Goal: Information Seeking & Learning: Learn about a topic

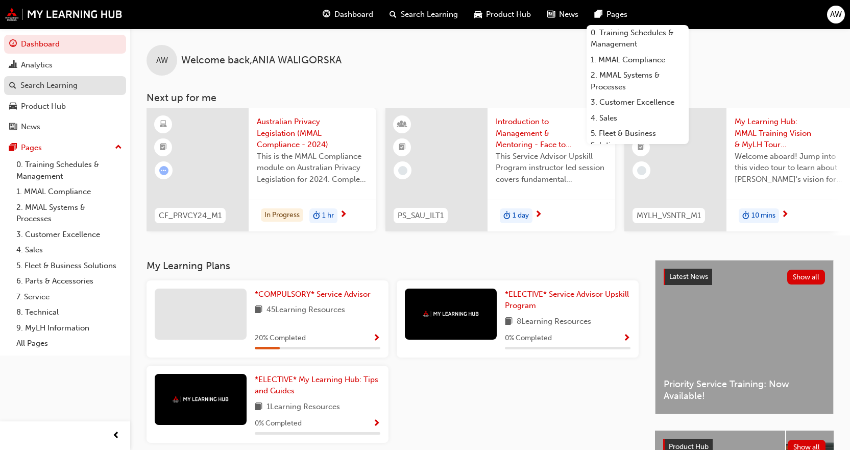
click at [95, 78] on link "Search Learning" at bounding box center [65, 85] width 122 height 19
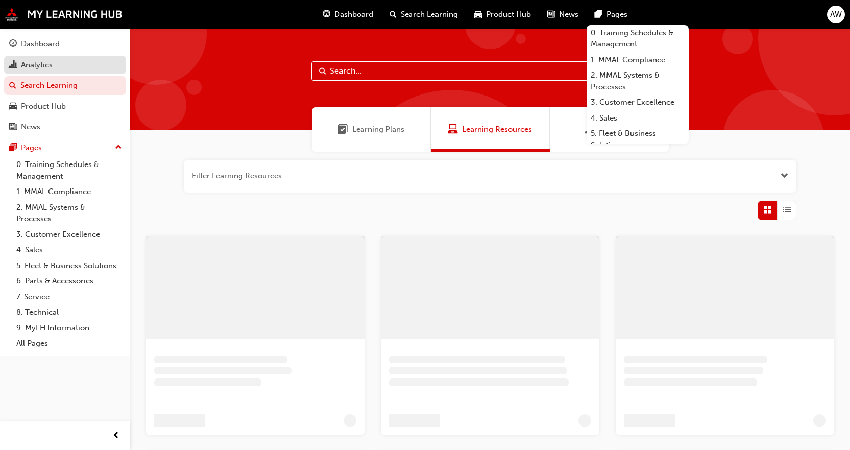
click at [94, 63] on div "Analytics" at bounding box center [65, 65] width 112 height 13
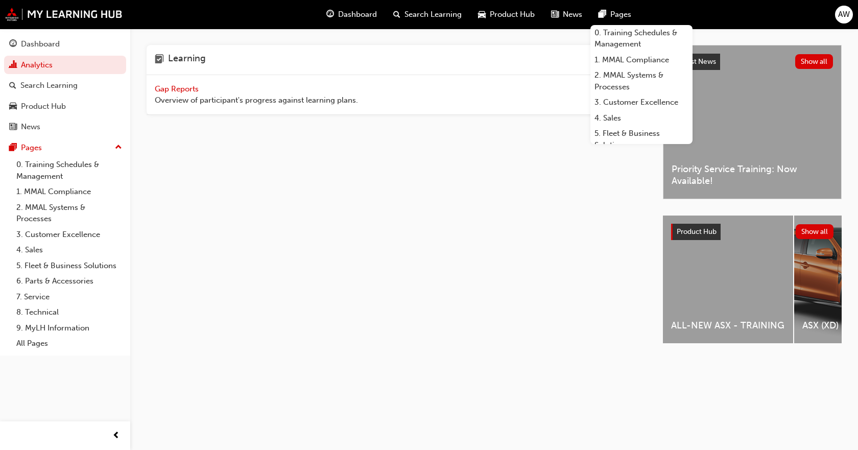
click at [236, 97] on span "Overview of participant's progress against learning plans." at bounding box center [256, 100] width 203 height 12
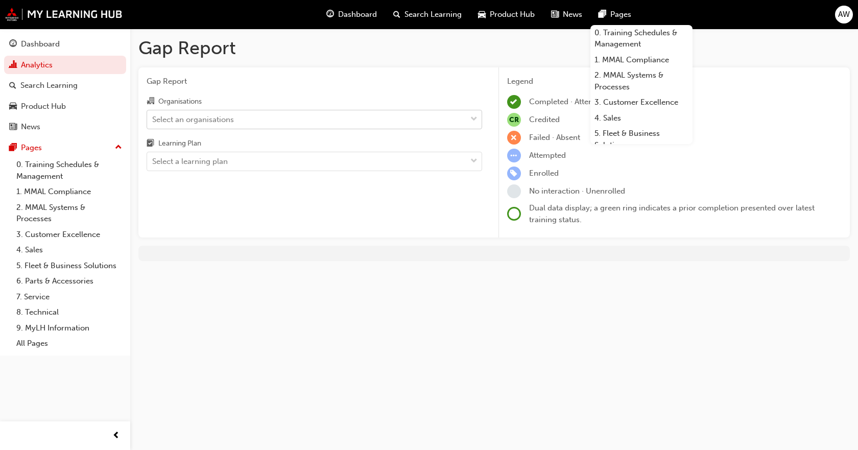
click at [443, 128] on div "Select an organisations" at bounding box center [314, 119] width 335 height 19
click at [153, 123] on input "Organisations Select an organisations" at bounding box center [152, 118] width 1 height 9
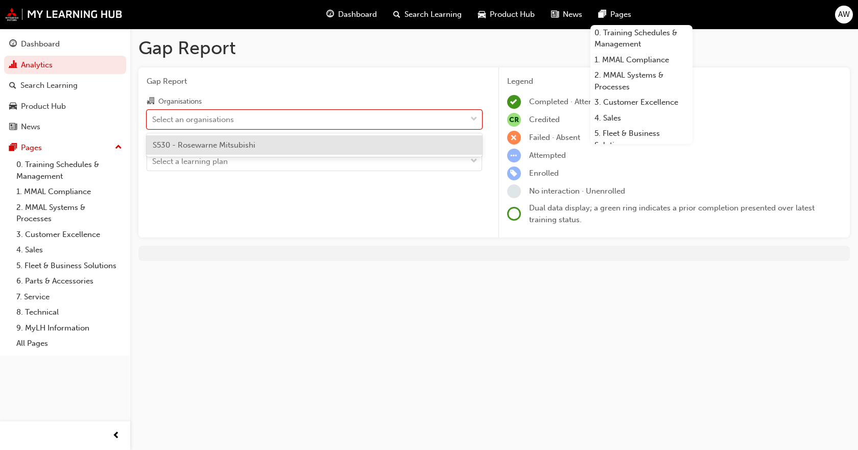
click at [417, 139] on div "S530 - Rosewarne Mitsubishi" at bounding box center [314, 145] width 335 height 20
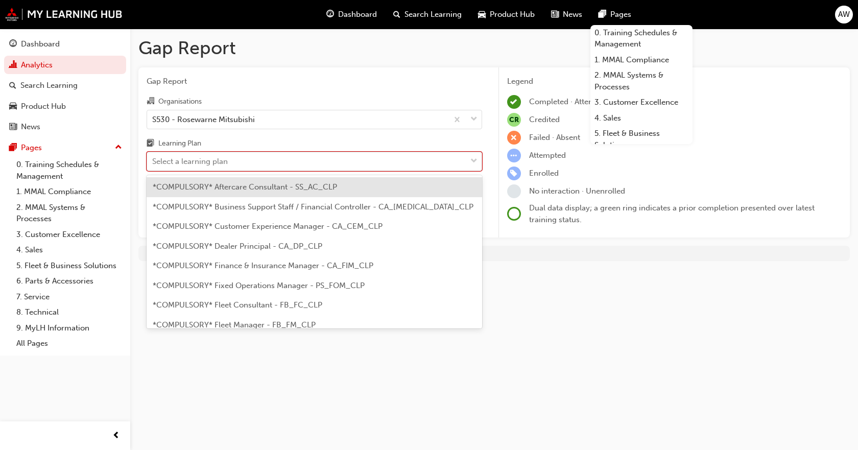
click at [417, 160] on div "Select a learning plan" at bounding box center [306, 162] width 319 height 18
click at [153, 160] on input "Learning Plan option *COMPULSORY* Aftercare Consultant - SS_AC_CLP focused, 1 o…" at bounding box center [152, 161] width 1 height 9
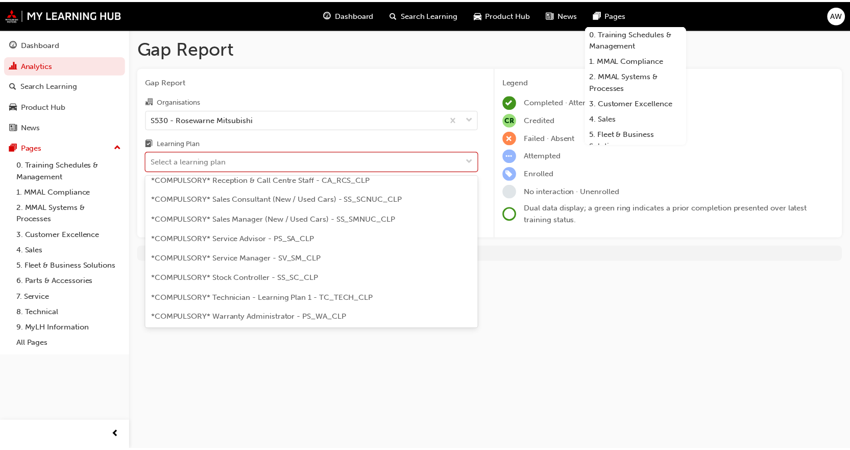
scroll to position [306, 0]
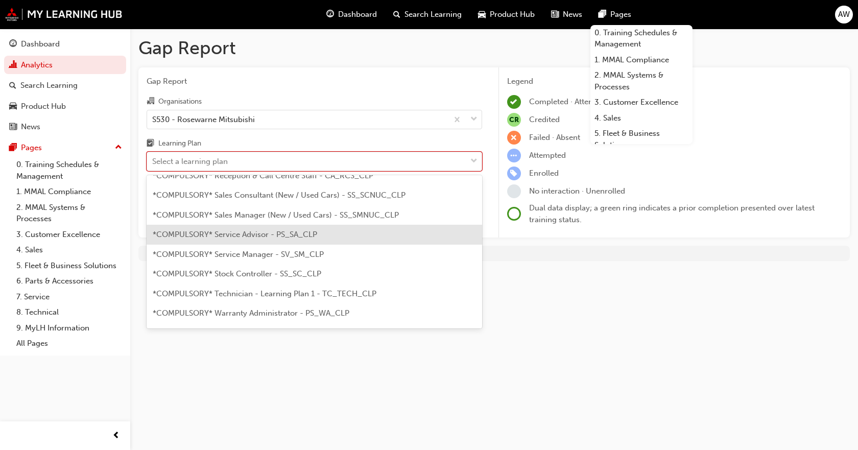
click at [267, 234] on span "*COMPULSORY* Service Advisor - PS_SA_CLP" at bounding box center [235, 234] width 164 height 9
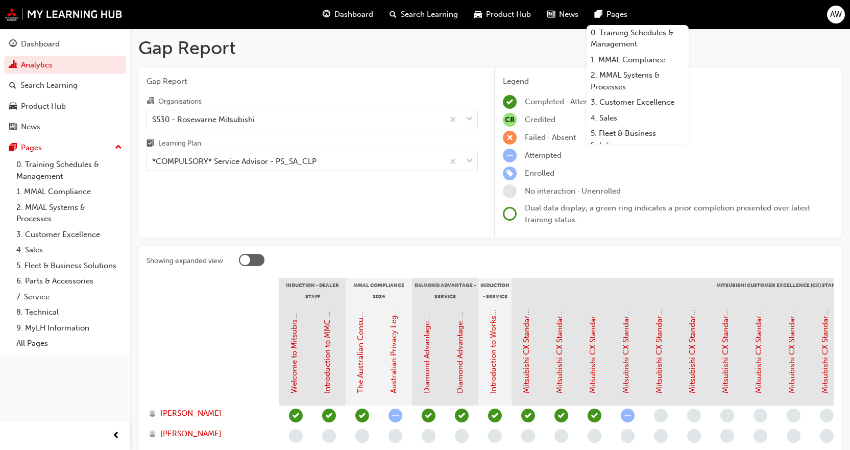
click at [775, 92] on div "Legend Completed · Attended · Passed CR Credited Failed · Absent Attempted Enro…" at bounding box center [668, 151] width 331 height 150
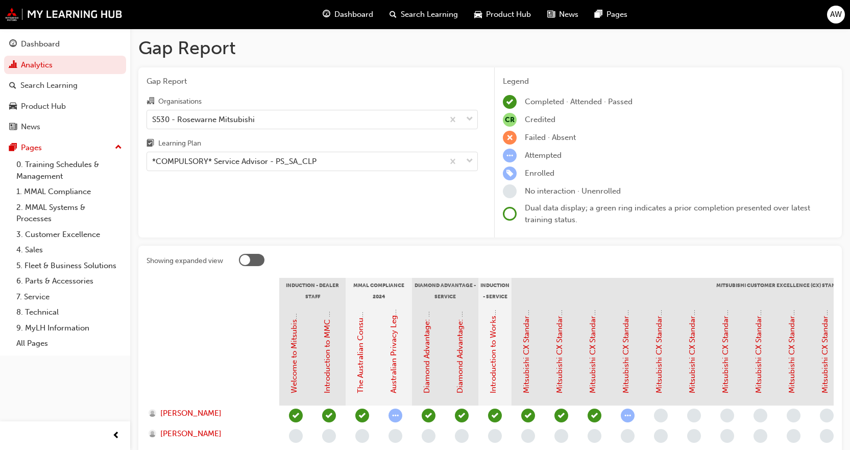
click at [637, 13] on div "Dashboard Search Learning Product Hub News Pages" at bounding box center [474, 14] width 329 height 29
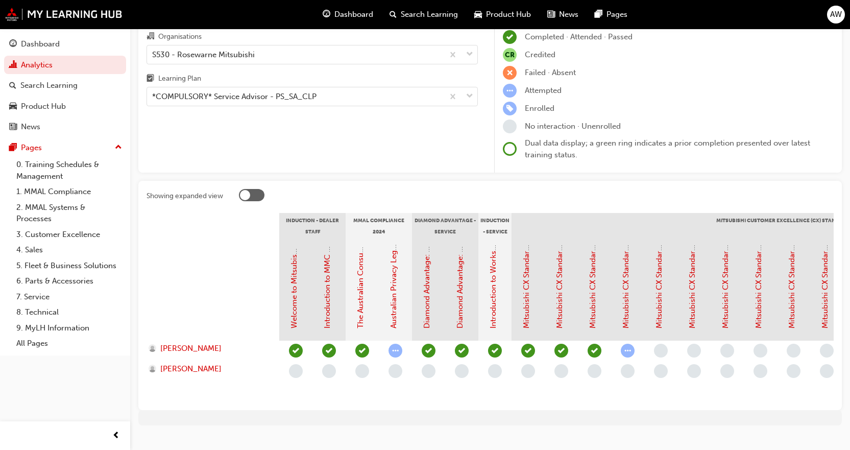
scroll to position [90, 0]
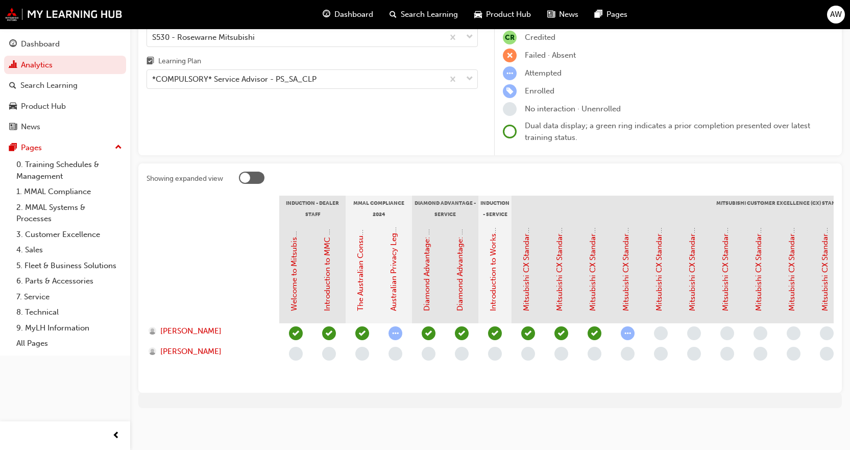
click at [631, 284] on div "Mitsubishi CX Standards - Service Journey 3: Booking" at bounding box center [626, 269] width 12 height 84
click at [629, 283] on link "Mitsubishi CX Standards - Service Journey 3: Booking" at bounding box center [625, 216] width 9 height 190
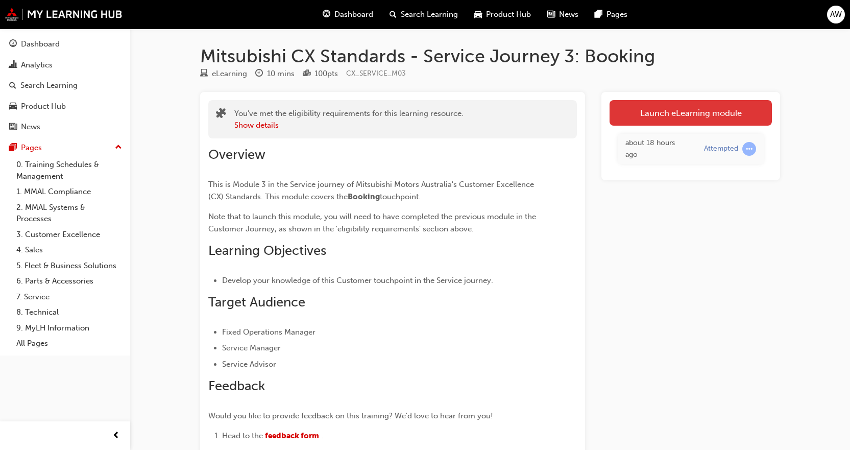
click at [659, 115] on link "Launch eLearning module" at bounding box center [691, 113] width 162 height 26
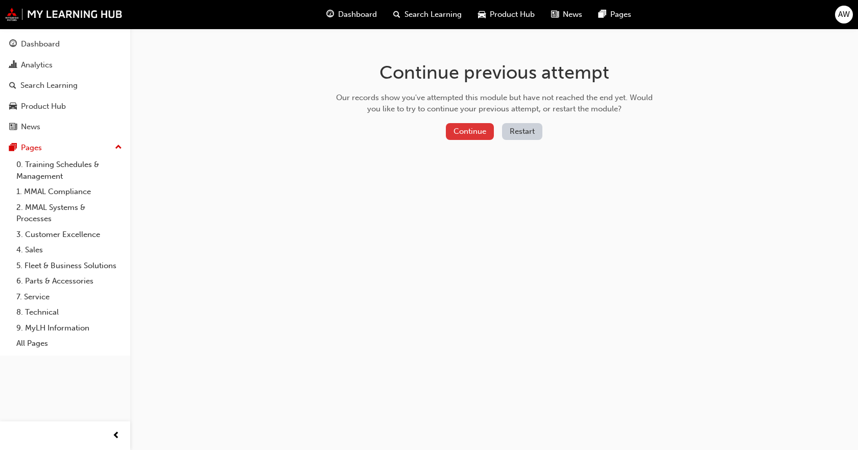
click at [483, 133] on button "Continue" at bounding box center [470, 131] width 48 height 17
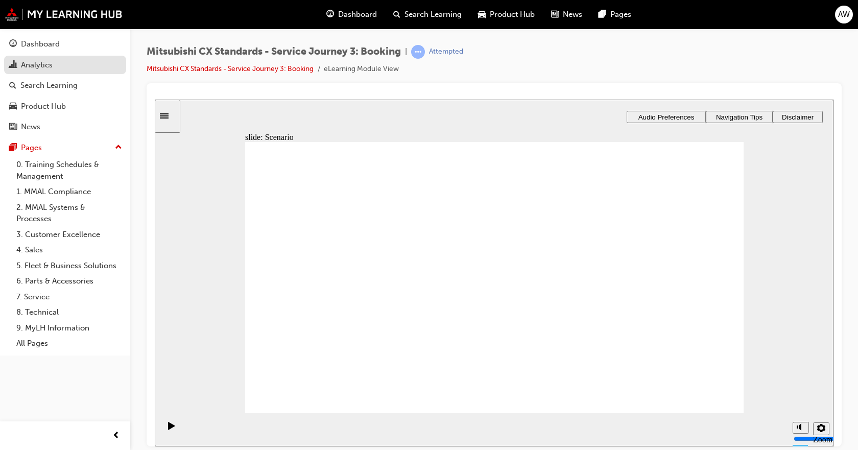
click at [91, 70] on div "Analytics" at bounding box center [65, 65] width 112 height 13
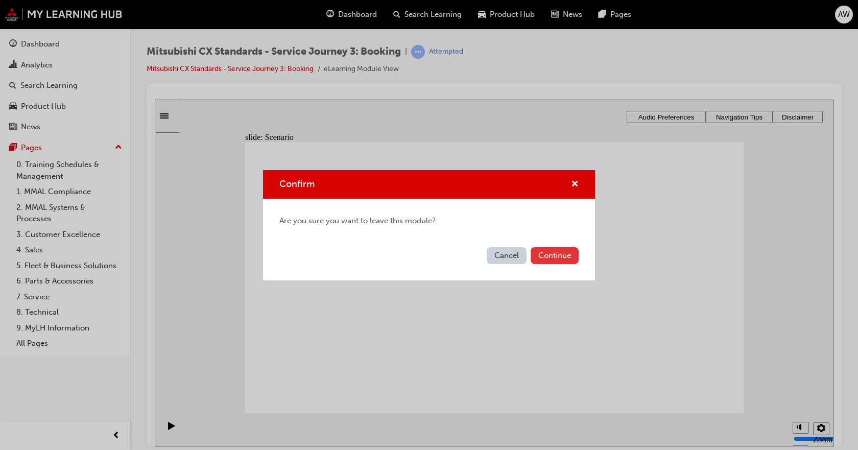
drag, startPoint x: 552, startPoint y: 268, endPoint x: 552, endPoint y: 252, distance: 15.3
click at [552, 264] on div "Cancel Continue" at bounding box center [429, 261] width 332 height 37
click at [553, 251] on button "Continue" at bounding box center [555, 255] width 48 height 17
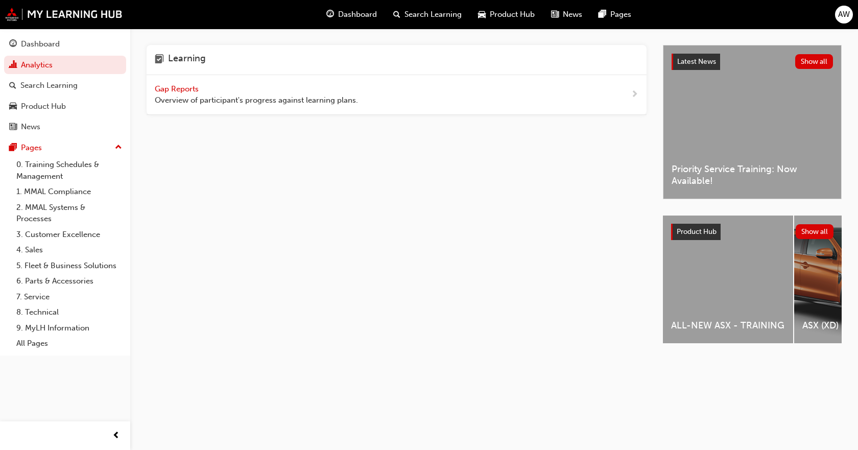
click at [383, 97] on div "Gap Reports Overview of participant's progress against learning plans." at bounding box center [397, 95] width 500 height 40
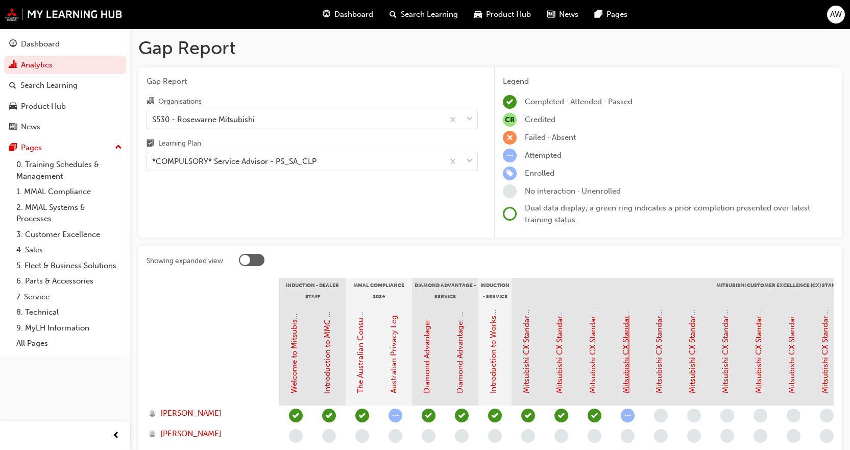
click at [622, 381] on link "Mitsubishi CX Standards - Service Journey 3: Booking" at bounding box center [625, 298] width 9 height 190
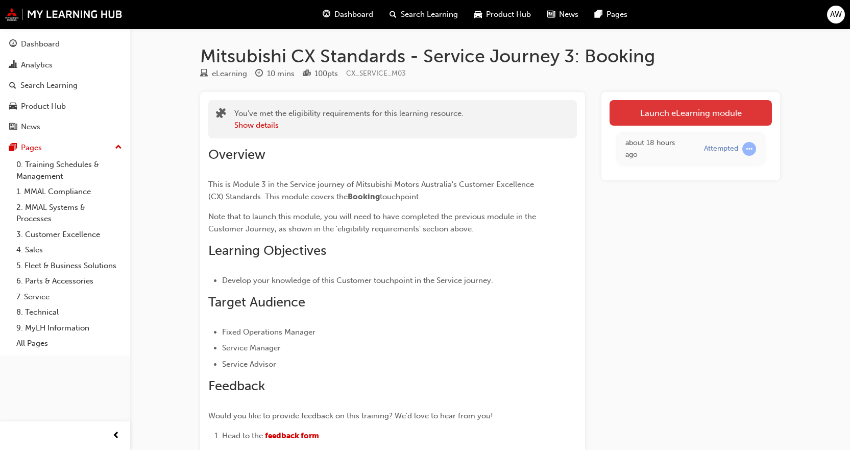
click at [642, 108] on link "Launch eLearning module" at bounding box center [691, 113] width 162 height 26
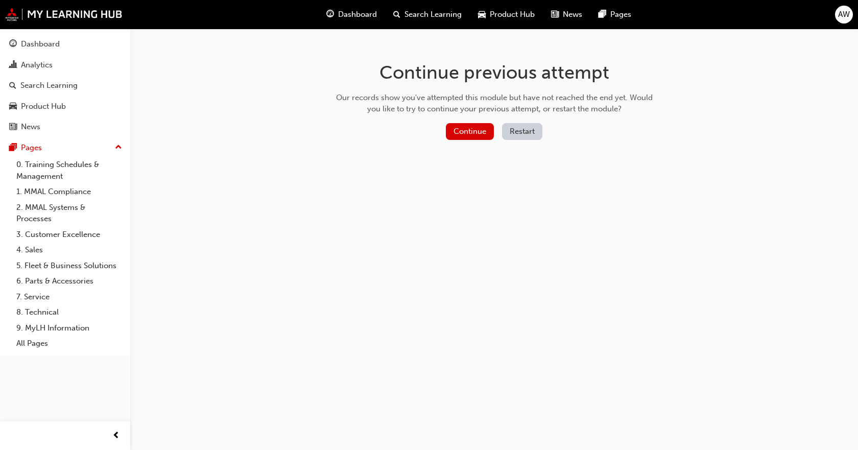
click at [516, 130] on button "Restart" at bounding box center [522, 131] width 40 height 17
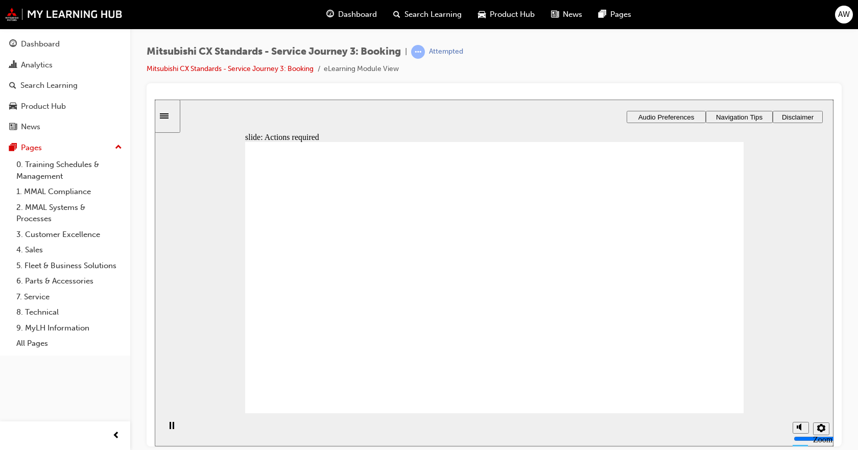
drag, startPoint x: 292, startPoint y: 185, endPoint x: 295, endPoint y: 191, distance: 7.3
drag, startPoint x: 768, startPoint y: 340, endPoint x: 660, endPoint y: 326, distance: 108.7
click at [741, 337] on div "slide: Actions required Actions required What actions are required at this touc…" at bounding box center [494, 272] width 679 height 347
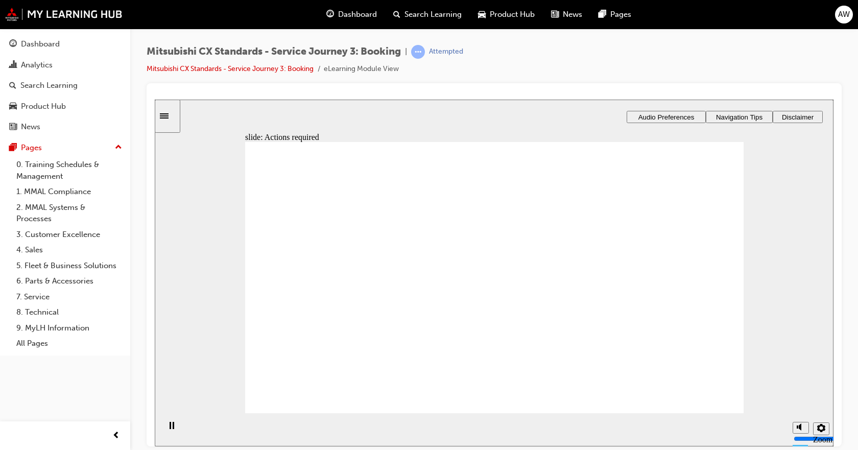
drag, startPoint x: 508, startPoint y: 335, endPoint x: 457, endPoint y: 410, distance: 90.4
drag, startPoint x: 492, startPoint y: 336, endPoint x: 495, endPoint y: 329, distance: 7.3
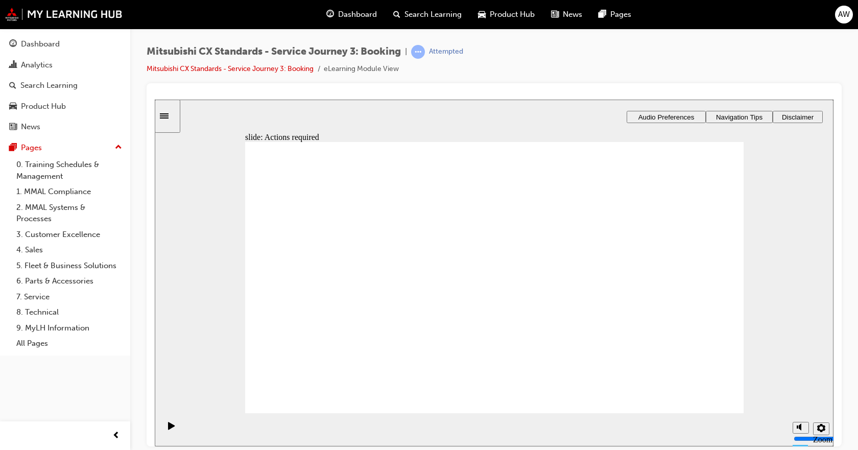
drag, startPoint x: 511, startPoint y: 333, endPoint x: 491, endPoint y: 338, distance: 20.6
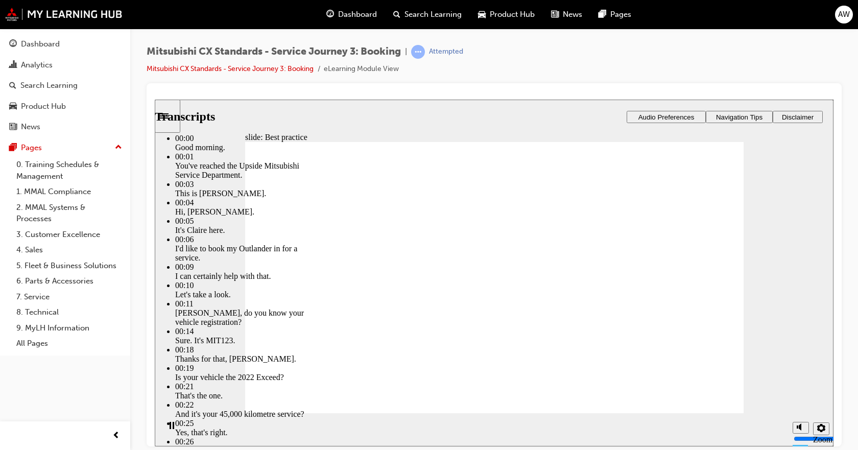
type input "160"
drag, startPoint x: 689, startPoint y: 385, endPoint x: 689, endPoint y: 393, distance: 7.7
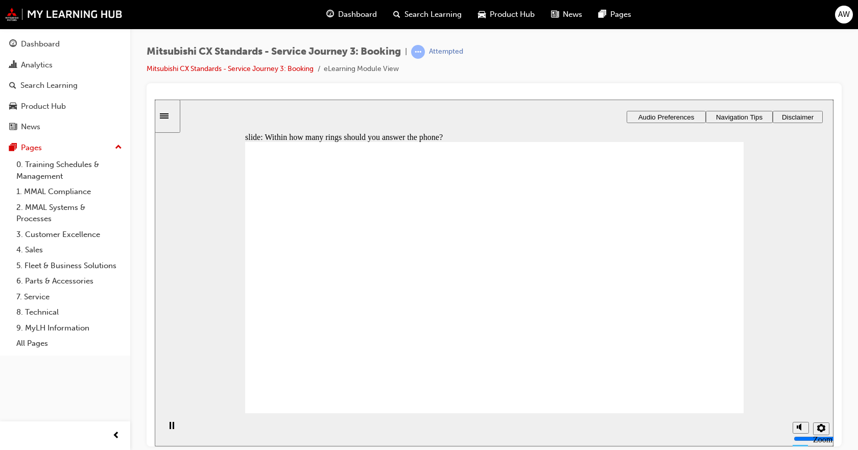
radio input "true"
drag, startPoint x: 293, startPoint y: 264, endPoint x: 717, endPoint y: 398, distance: 444.9
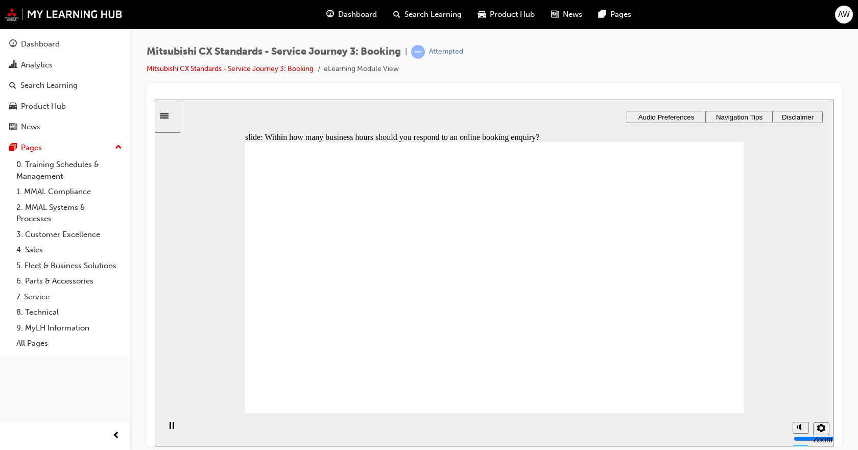
checkbox input "true"
drag, startPoint x: 350, startPoint y: 295, endPoint x: 356, endPoint y: 285, distance: 11.2
checkbox input "true"
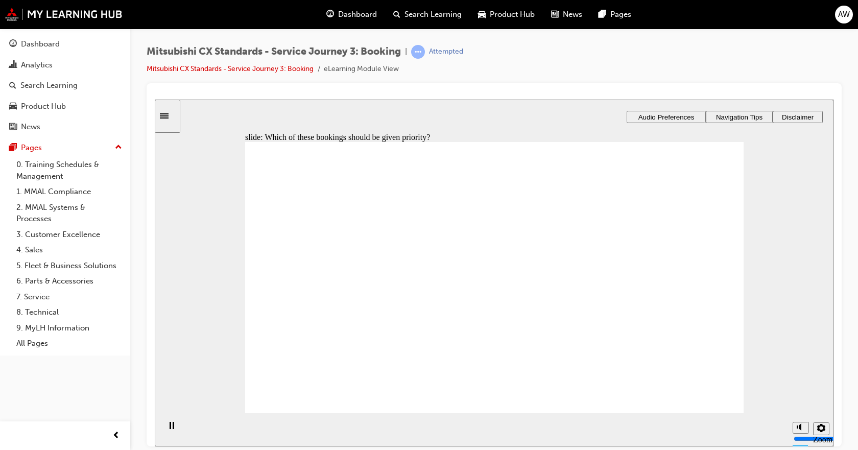
drag, startPoint x: 301, startPoint y: 322, endPoint x: 466, endPoint y: 264, distance: 174.2
drag, startPoint x: 358, startPoint y: 319, endPoint x: 453, endPoint y: 315, distance: 95.1
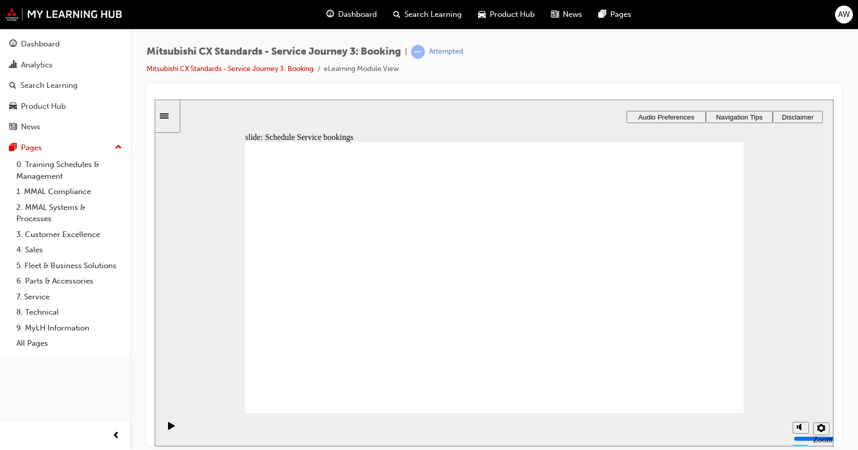
drag, startPoint x: 283, startPoint y: 311, endPoint x: 418, endPoint y: 334, distance: 136.8
drag, startPoint x: 441, startPoint y: 262, endPoint x: 443, endPoint y: 301, distance: 39.4
checkbox input "true"
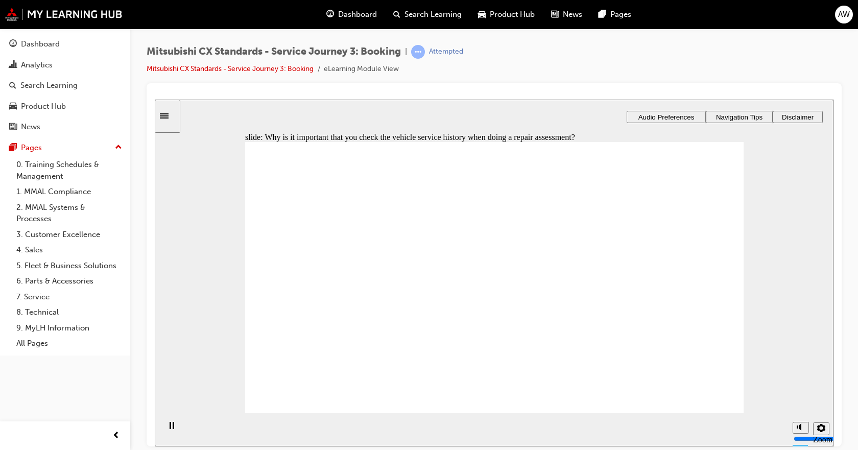
checkbox input "true"
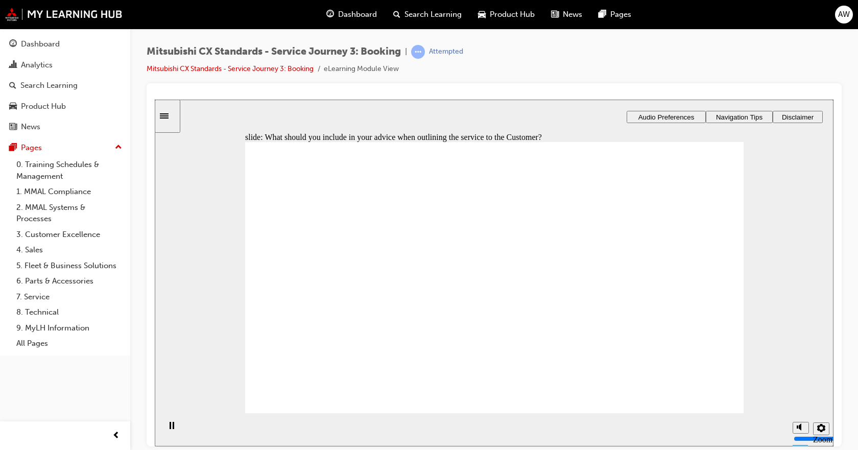
checkbox input "true"
